Goal: Transaction & Acquisition: Purchase product/service

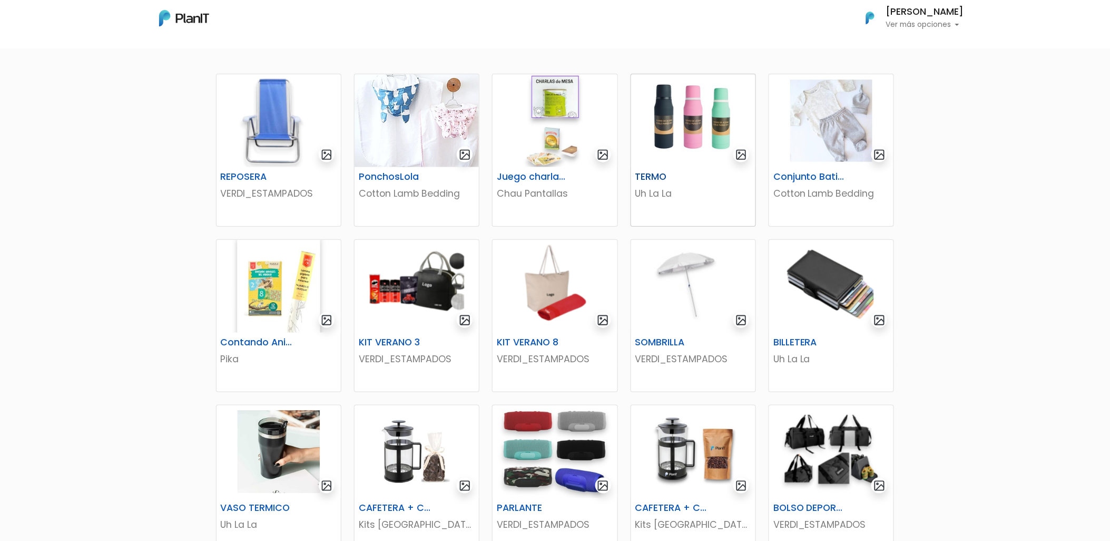
scroll to position [175, 0]
click at [689, 136] on img at bounding box center [693, 120] width 124 height 93
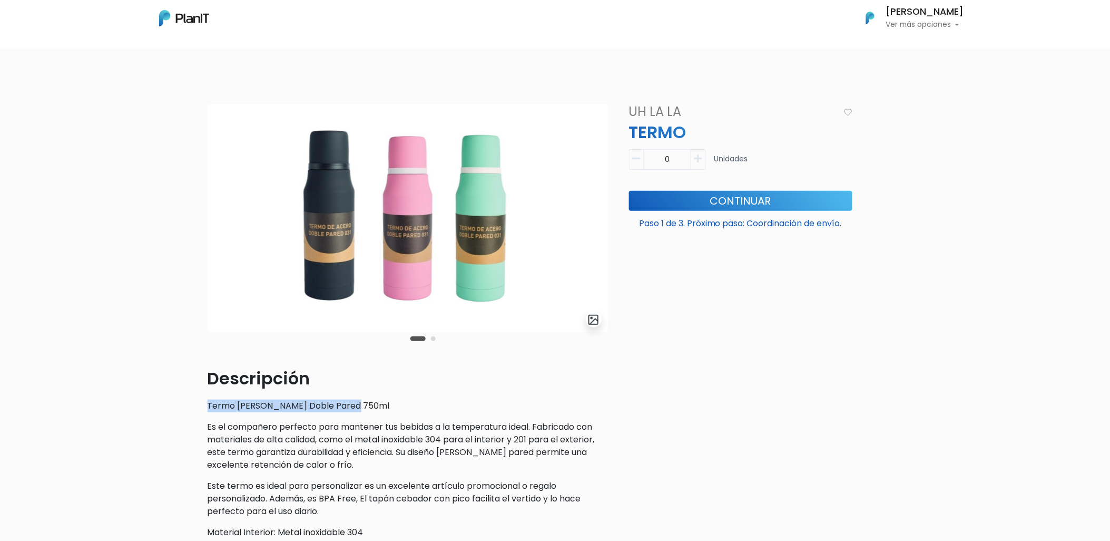
drag, startPoint x: 190, startPoint y: 409, endPoint x: 352, endPoint y: 401, distance: 162.5
click at [352, 401] on div "slide 3 of 2 Descripción Termo de Acero Doble Pared 750ml Es el compañero perfe…" at bounding box center [555, 405] width 1110 height 653
drag, startPoint x: 352, startPoint y: 401, endPoint x: 238, endPoint y: 446, distance: 122.8
click at [238, 446] on p "Es el compañero perfecto para mantener tus bebidas a la temperatura ideal. Fabr…" at bounding box center [408, 445] width 400 height 51
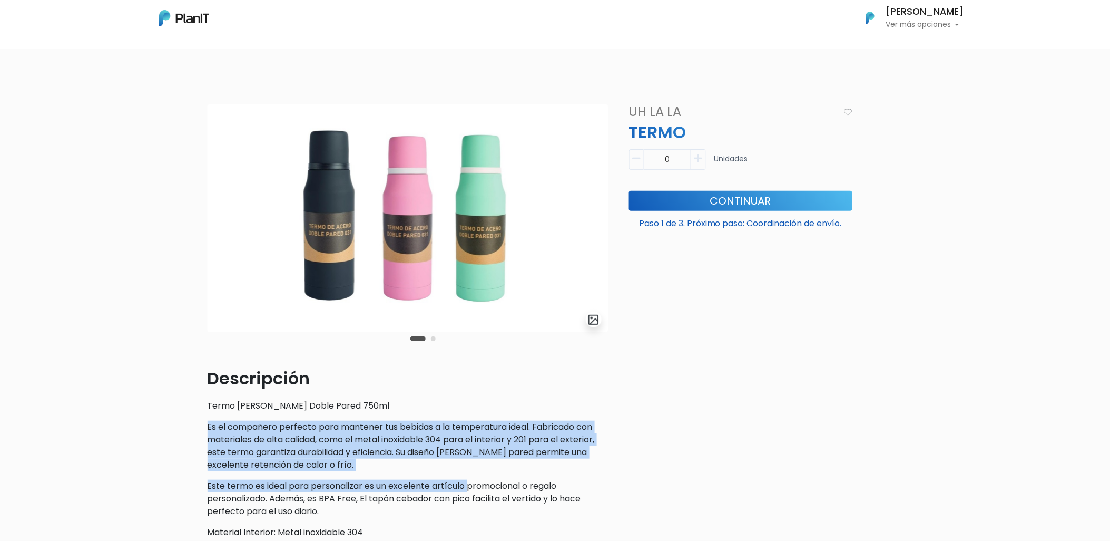
drag, startPoint x: 204, startPoint y: 425, endPoint x: 469, endPoint y: 492, distance: 272.8
click at [469, 492] on div "slide 3 of 2 Descripción Termo de Acero Doble Pared 750ml Es el compañero perfe…" at bounding box center [407, 361] width 413 height 514
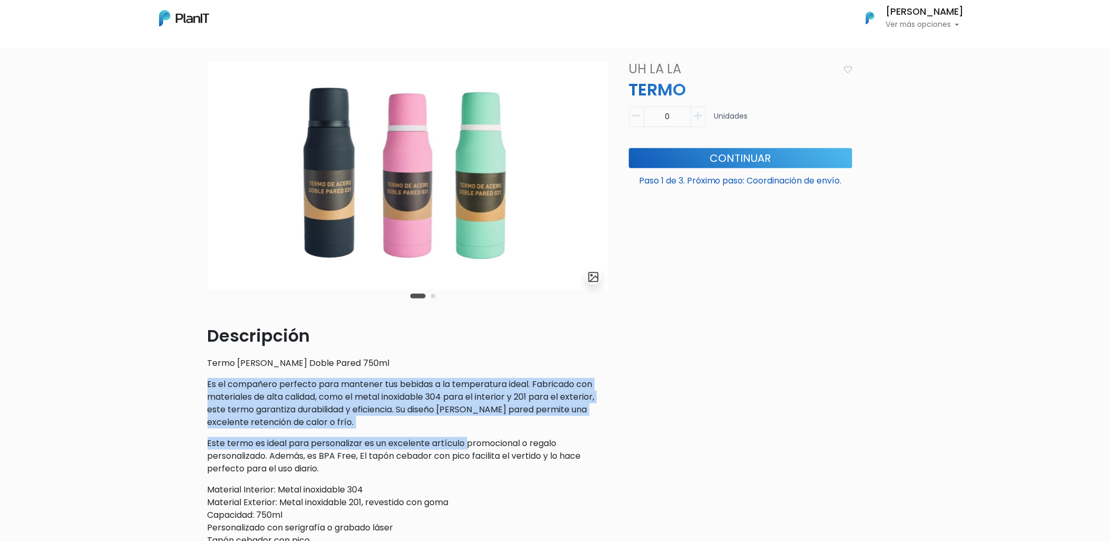
scroll to position [58, 0]
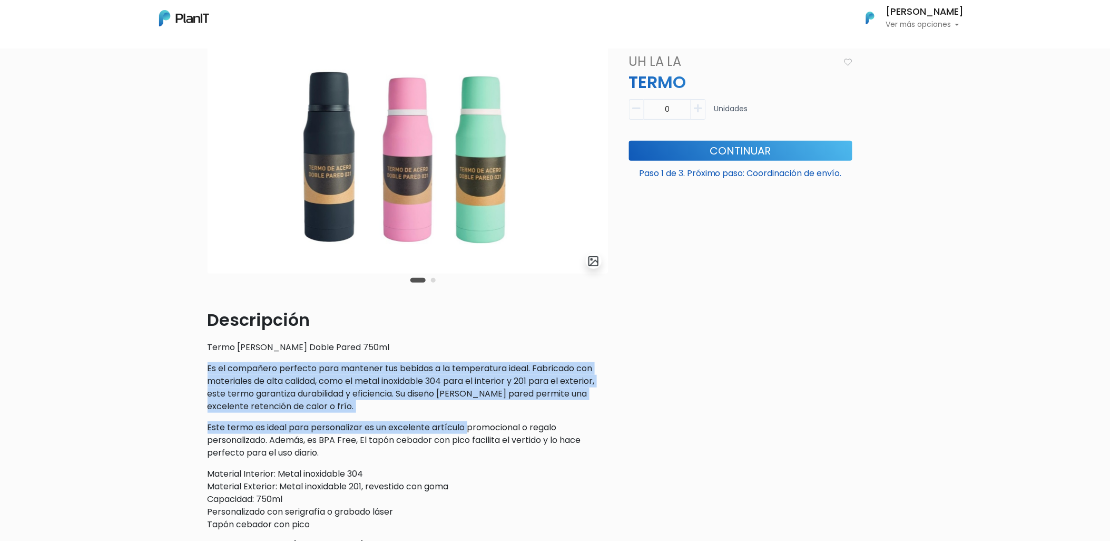
click at [371, 419] on div "Descripción Termo de Acero Doble Pared 750ml Es el compañero perfecto para mant…" at bounding box center [408, 429] width 400 height 244
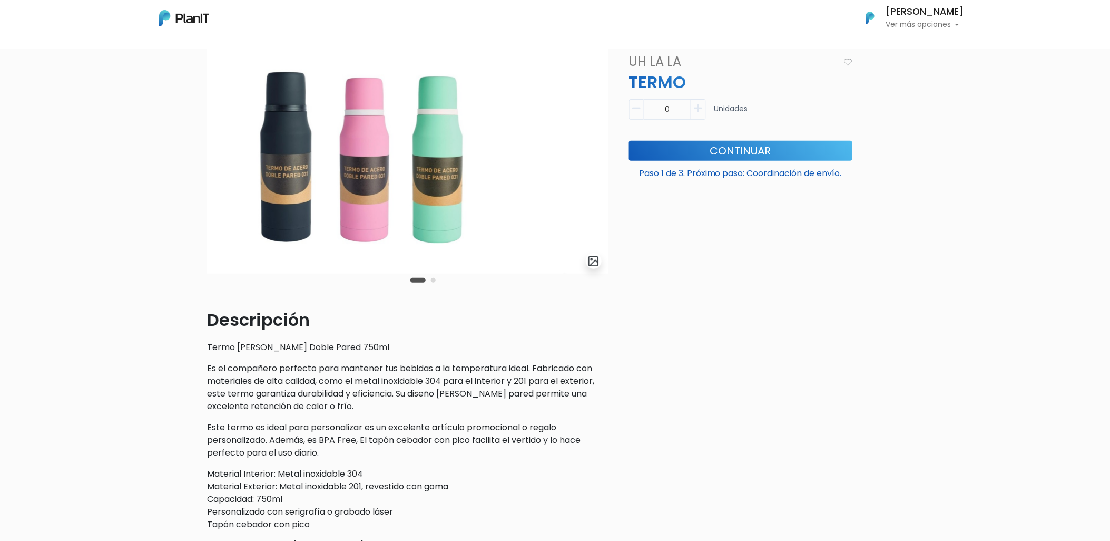
drag, startPoint x: 489, startPoint y: 222, endPoint x: 265, endPoint y: 220, distance: 223.9
click at [267, 220] on img at bounding box center [364, 160] width 400 height 228
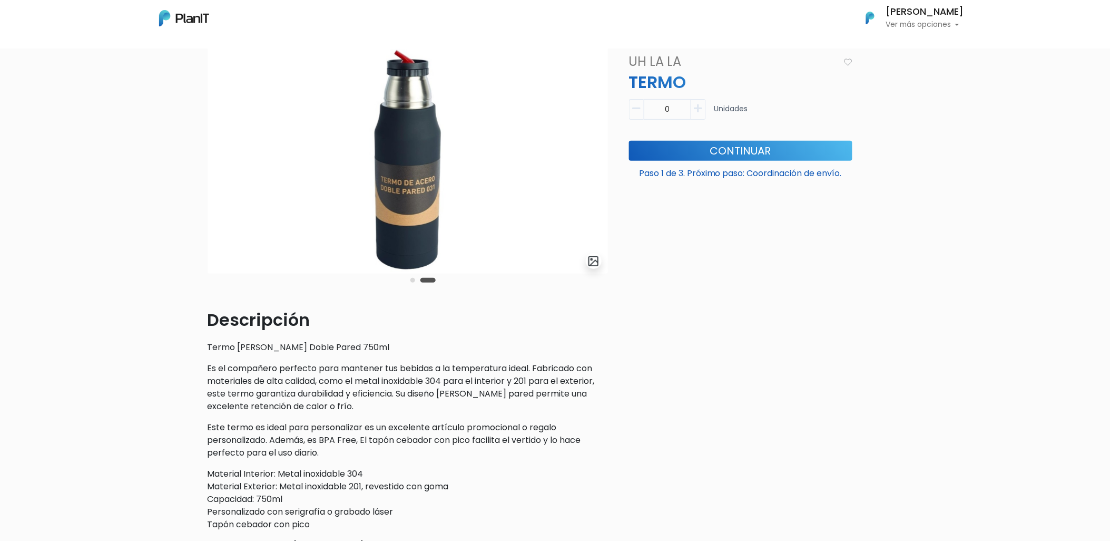
drag, startPoint x: 154, startPoint y: 204, endPoint x: 82, endPoint y: 202, distance: 72.7
click at [82, 202] on div "slide 4 of 2 Descripción Termo de Acero Doble Pared 750ml Es el compañero perfe…" at bounding box center [555, 347] width 1110 height 653
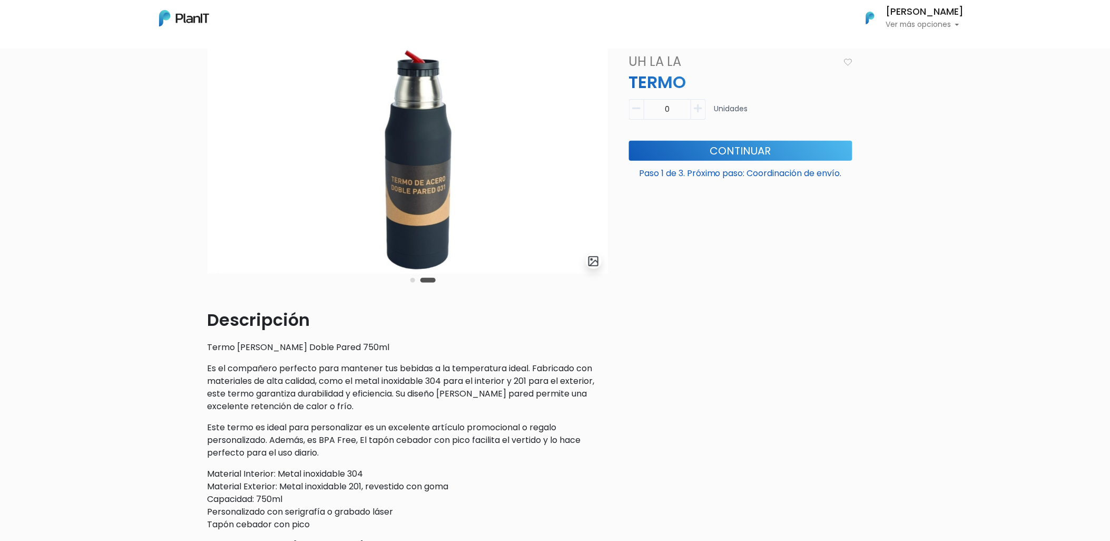
drag, startPoint x: 336, startPoint y: 199, endPoint x: 573, endPoint y: 203, distance: 237.6
click at [573, 203] on img at bounding box center [418, 160] width 400 height 228
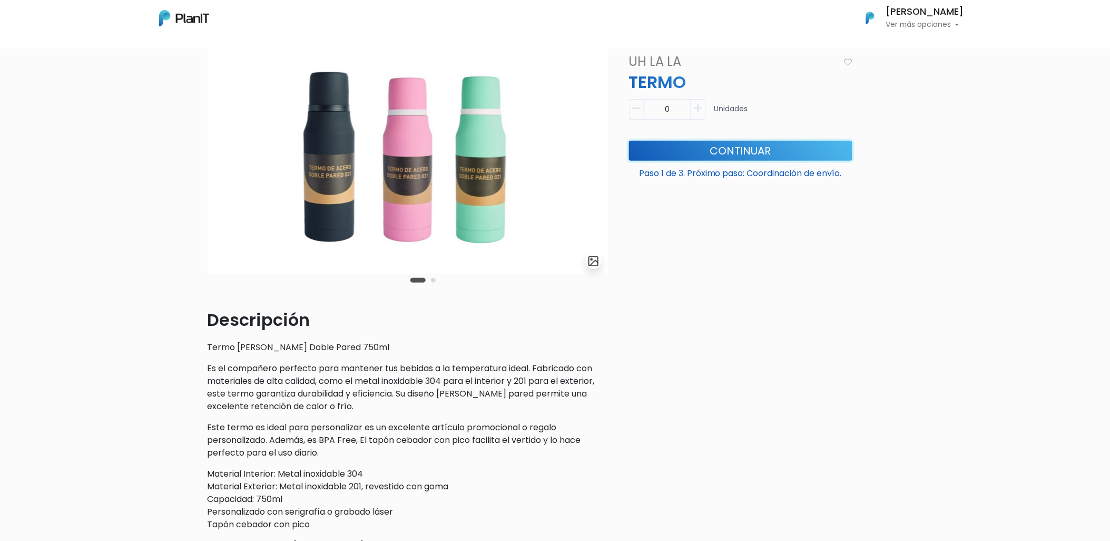
click at [733, 154] on button "Continuar" at bounding box center [740, 150] width 223 height 20
click at [703, 107] on button "button" at bounding box center [698, 109] width 15 height 21
type input "1"
click at [712, 148] on button "Continuar" at bounding box center [740, 150] width 223 height 20
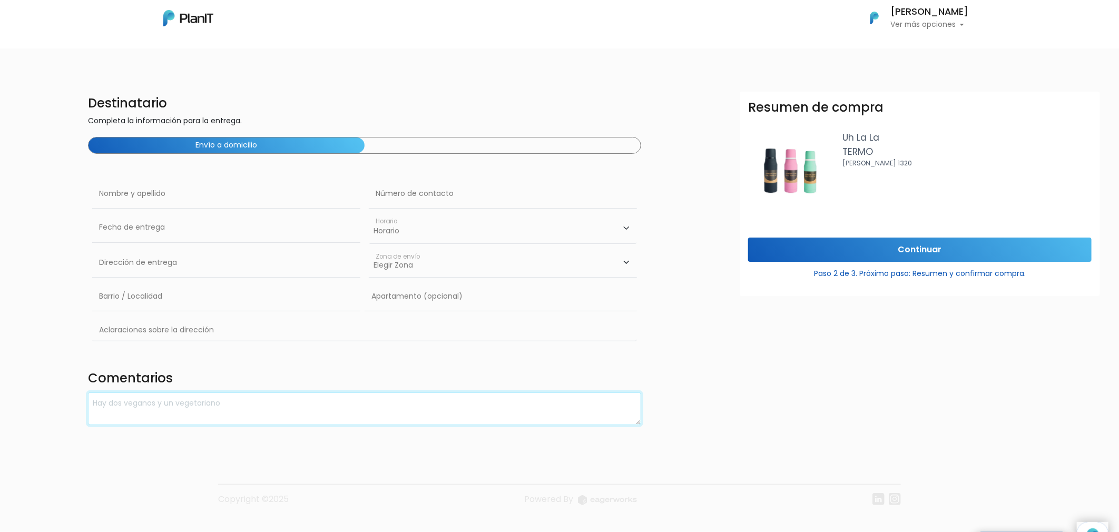
click at [245, 408] on textarea at bounding box center [364, 408] width 553 height 33
type textarea "n"
type textarea "COLOR: NEGRO"
click at [160, 191] on input "text" at bounding box center [226, 194] width 268 height 30
type input "g"
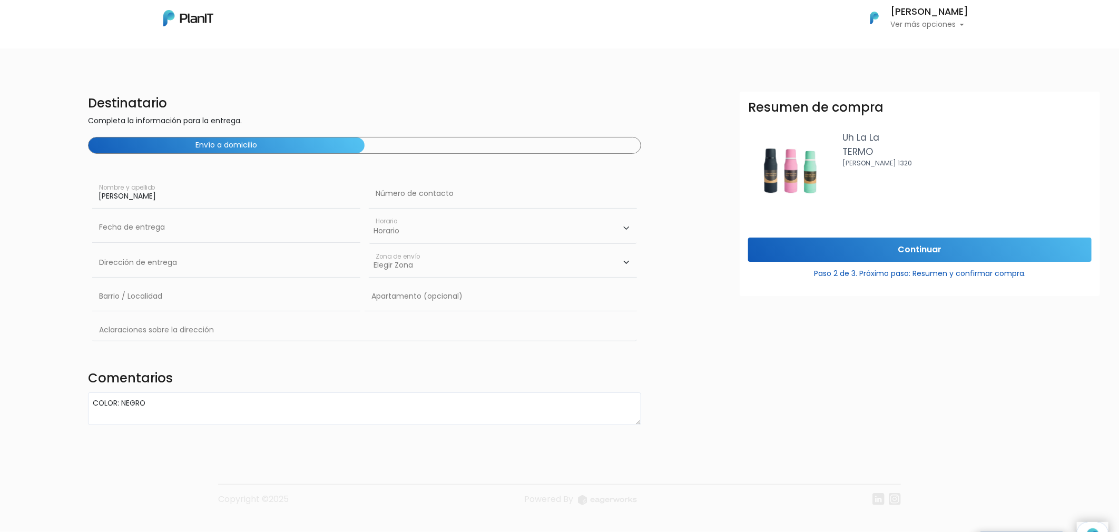
type input "[PERSON_NAME]"
click at [53, 220] on div "Destinatario Completa la información para la entrega. Envío a domicilio Giulian…" at bounding box center [560, 258] width 1132 height 333
click at [127, 229] on input "text" at bounding box center [226, 228] width 268 height 30
click at [179, 314] on td "19" at bounding box center [182, 317] width 16 height 16
type input "19/09/2025"
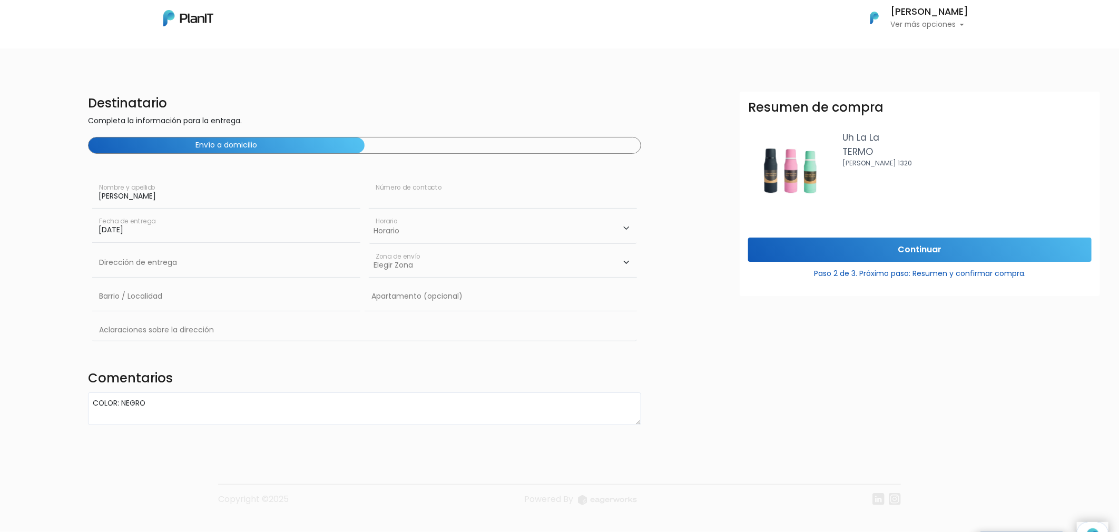
click at [407, 198] on input "text" at bounding box center [503, 194] width 268 height 30
type input "094788336"
click at [674, 55] on div "Destinatario Completa la información para la entrega. Envío a domicilio Giulian…" at bounding box center [559, 244] width 1119 height 380
click at [446, 239] on select "Horario 08:00 - 10:00 10:00 - 12:00 14:00 - 16:00 16:00 - 18:00" at bounding box center [503, 228] width 268 height 31
select select "1"
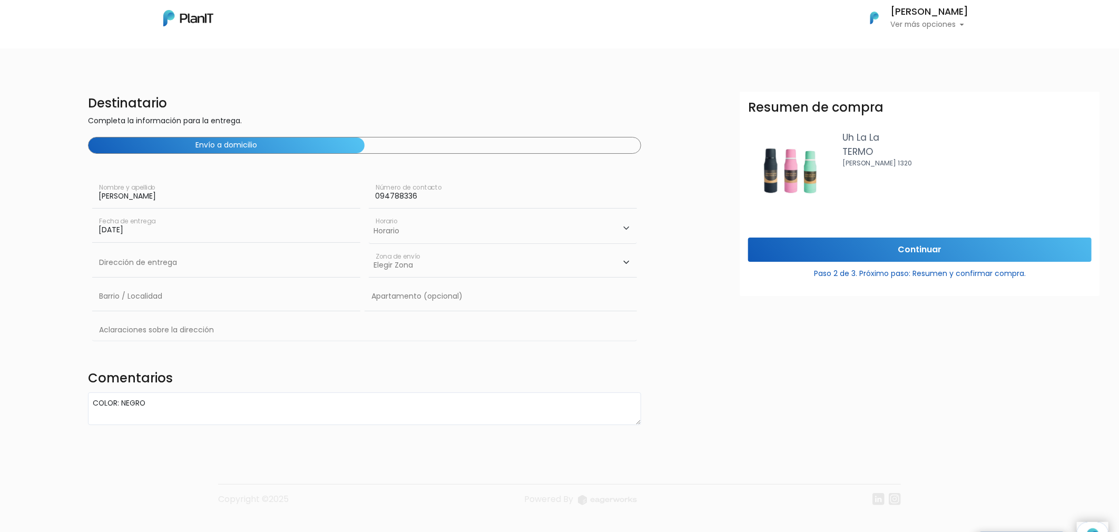
click at [369, 213] on select "Horario 08:00 - 10:00 10:00 - 12:00 14:00 - 16:00 16:00 - 18:00" at bounding box center [503, 228] width 268 height 31
click at [143, 254] on input "text" at bounding box center [226, 263] width 268 height 30
type input "Constituyente 1891"
click at [406, 271] on select "Elegir Zona Zona américa Oficina Montevideo" at bounding box center [503, 263] width 268 height 30
select select "10"
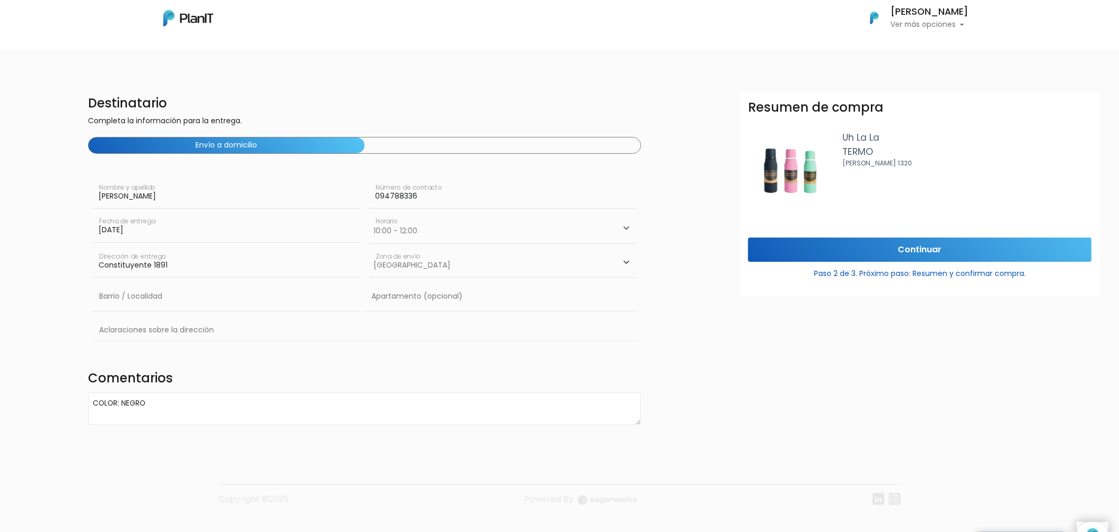
click at [369, 248] on select "Elegir Zona Zona américa Oficina Montevideo" at bounding box center [503, 263] width 268 height 30
click at [156, 293] on input "text" at bounding box center [226, 297] width 268 height 30
type input "Cordón"
click at [191, 333] on input "text" at bounding box center [364, 331] width 545 height 31
click at [23, 391] on div "Destinatario Completa la información para la entrega. Envío a domicilio Giulian…" at bounding box center [560, 258] width 1132 height 333
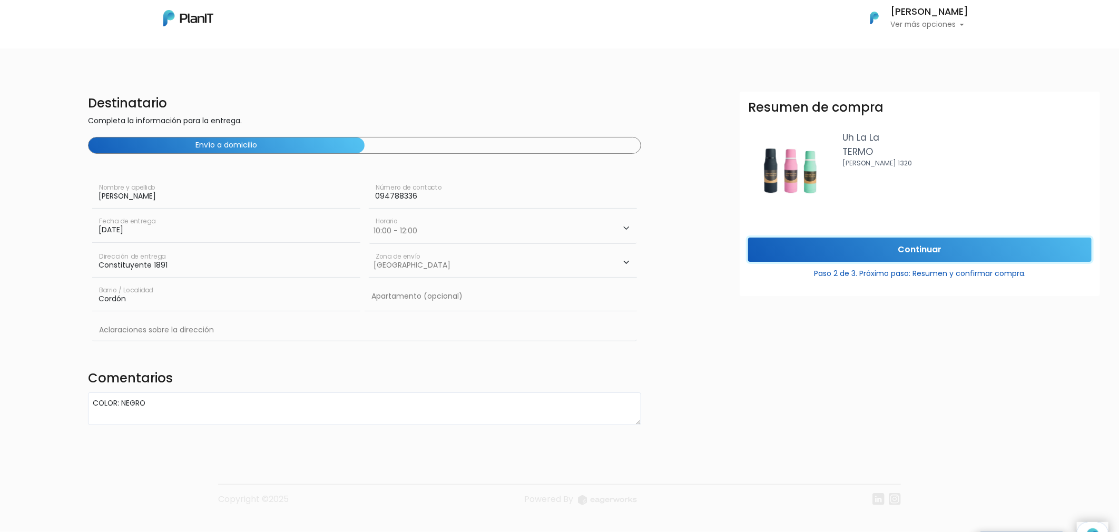
click at [889, 254] on input "Continuar" at bounding box center [919, 250] width 343 height 25
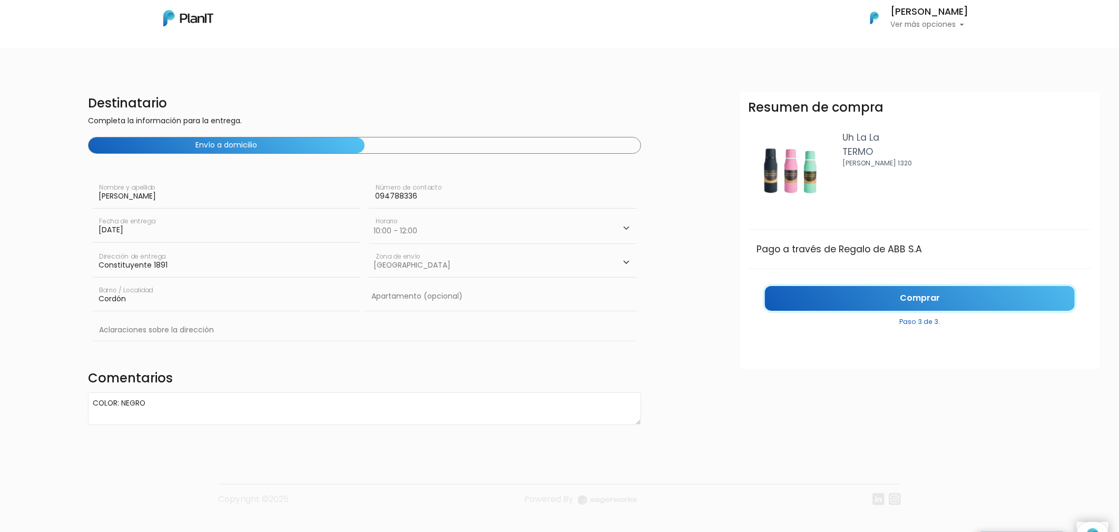
click at [898, 291] on link "Comprar" at bounding box center [920, 298] width 310 height 25
